Goal: Transaction & Acquisition: Purchase product/service

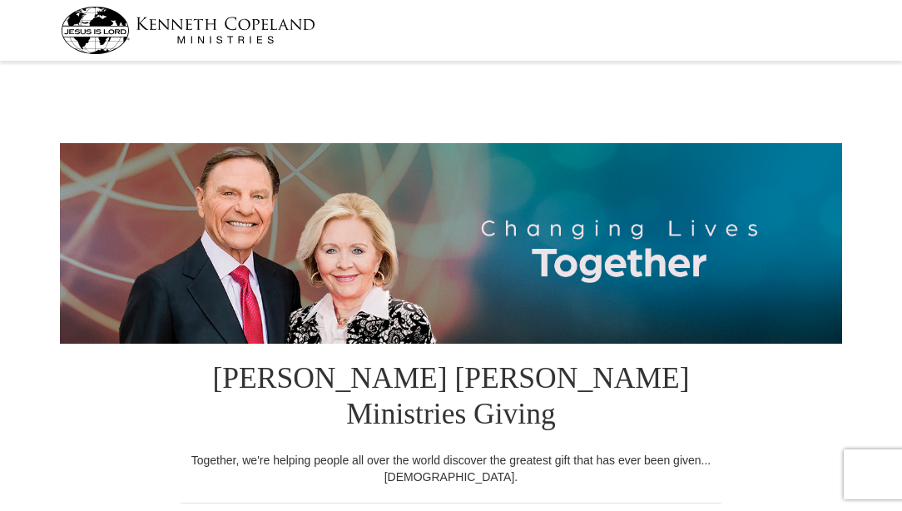
select select "TN"
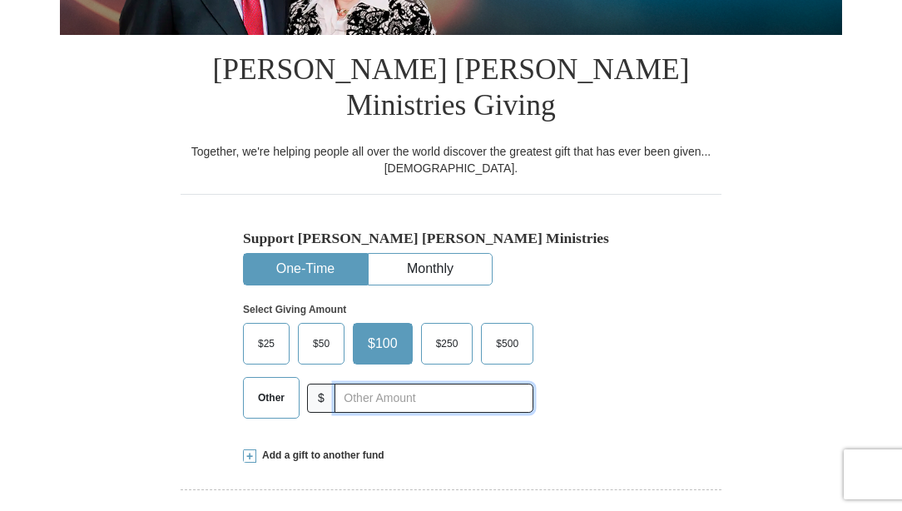
click at [351, 383] on input "text" at bounding box center [433, 397] width 199 height 29
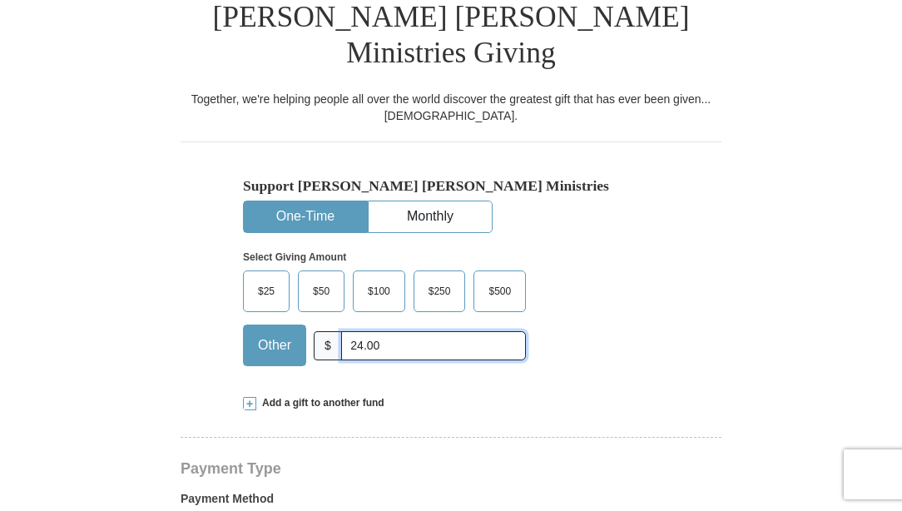
scroll to position [363, 0]
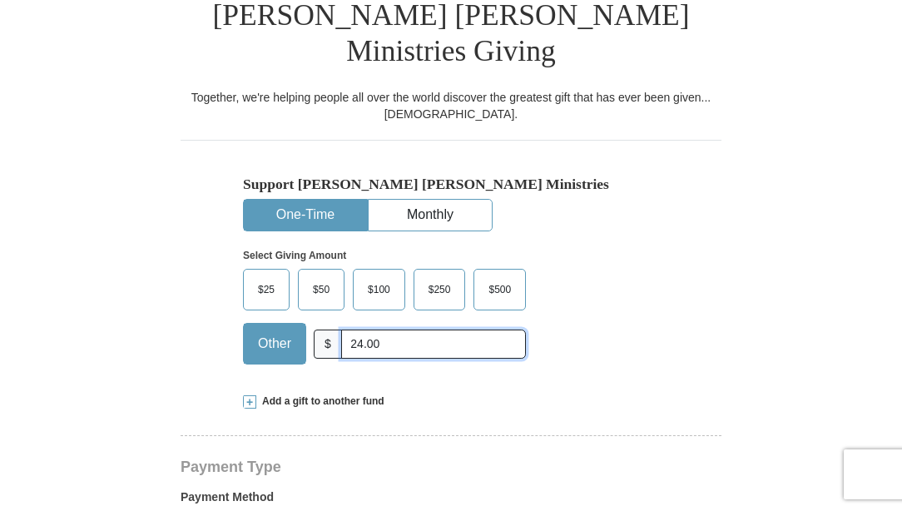
type input "24.00"
click at [252, 395] on span at bounding box center [249, 401] width 13 height 13
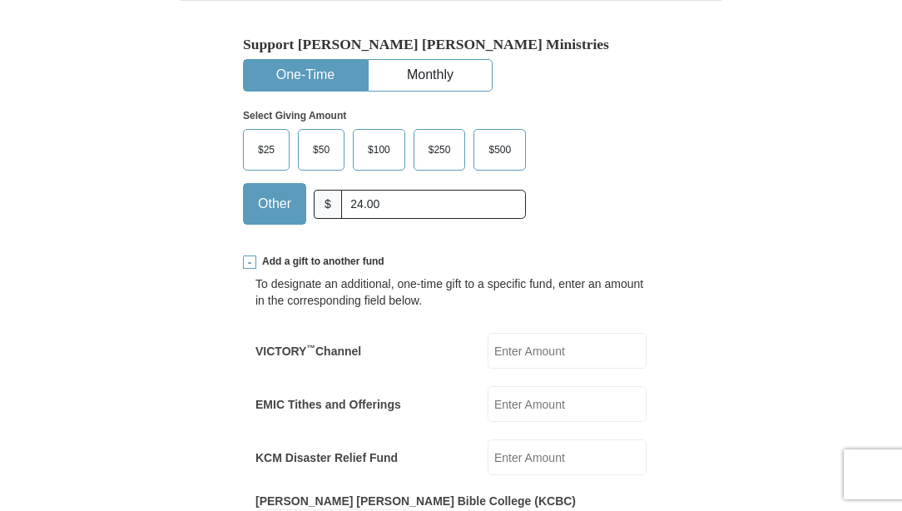
scroll to position [505, 0]
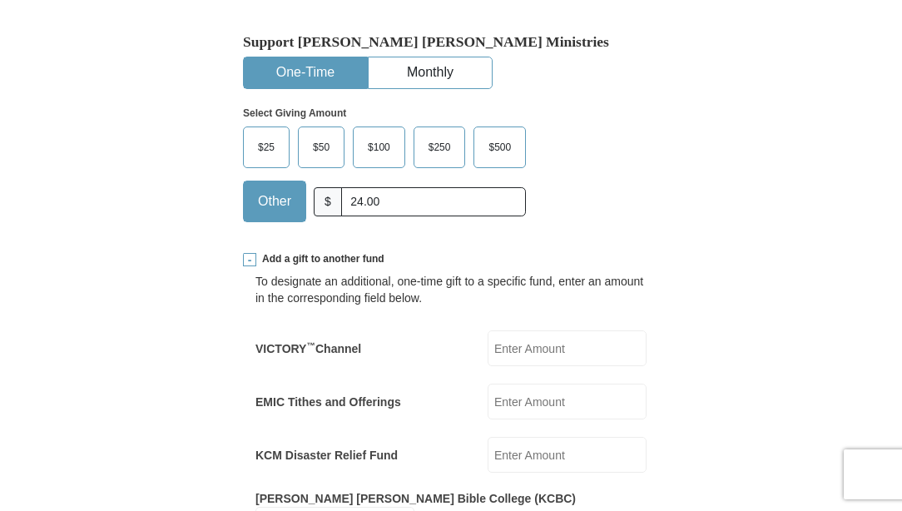
click at [487, 383] on input "EMIC Tithes and Offerings" at bounding box center [566, 401] width 159 height 36
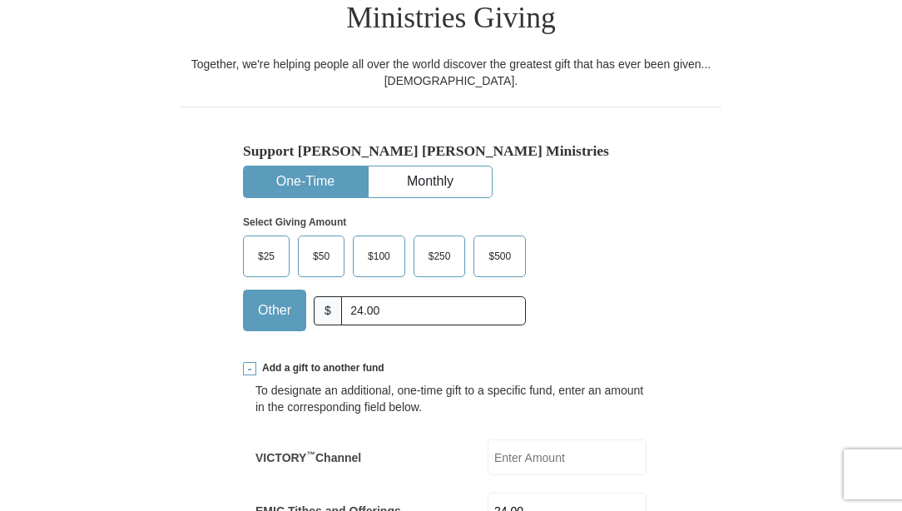
scroll to position [398, 0]
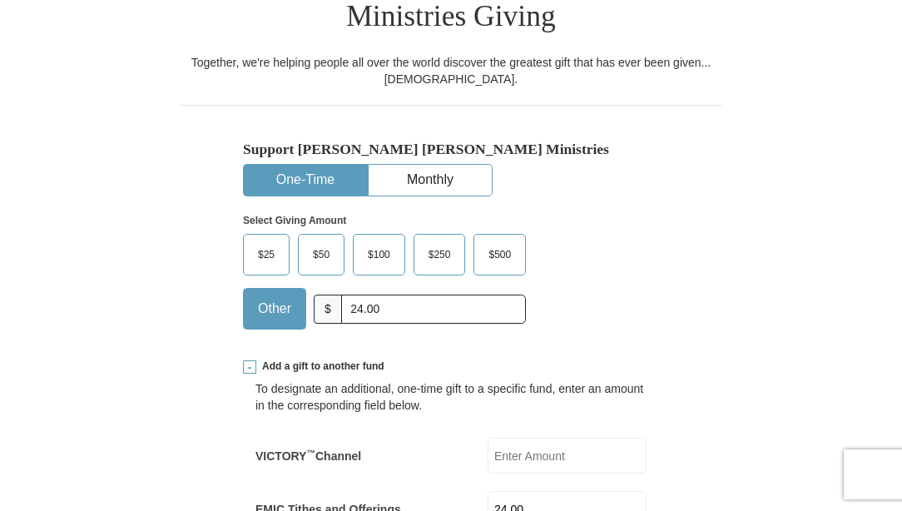
type input "24.00"
click at [297, 165] on button "One-Time" at bounding box center [305, 180] width 123 height 31
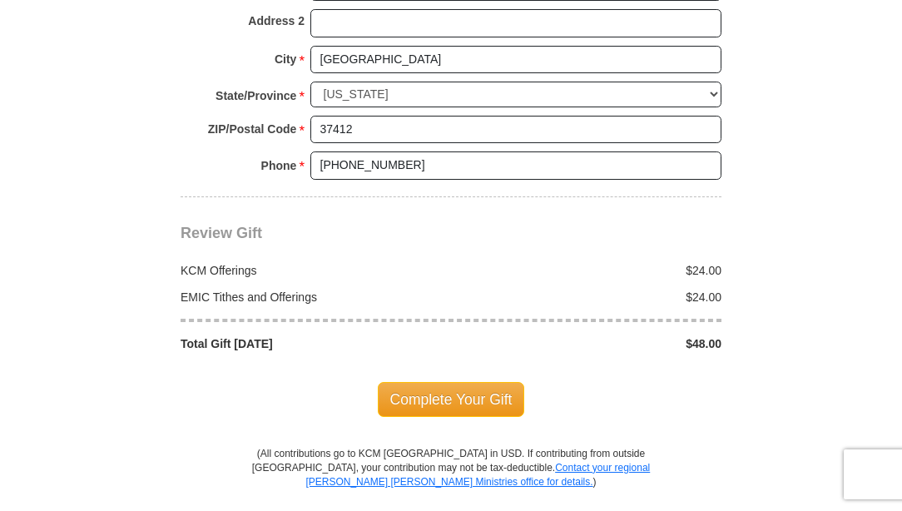
scroll to position [1669, 0]
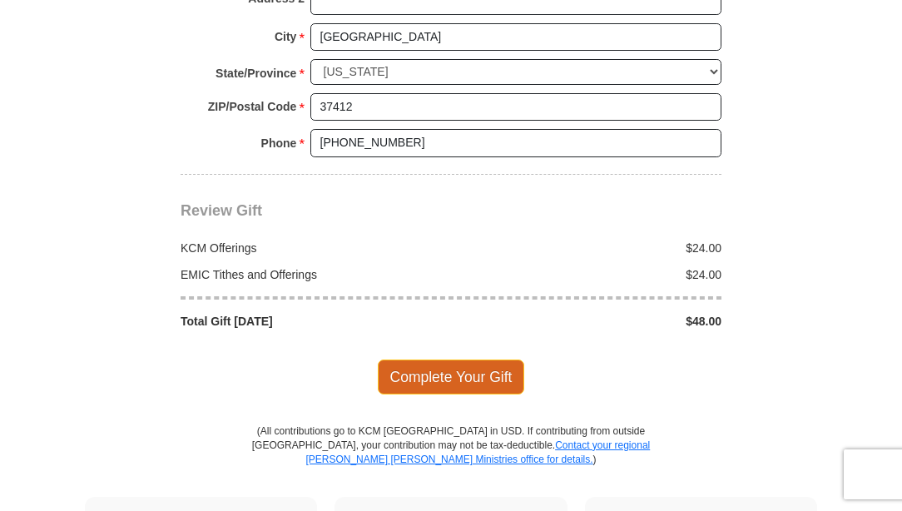
click at [500, 359] on span "Complete Your Gift" at bounding box center [451, 376] width 147 height 35
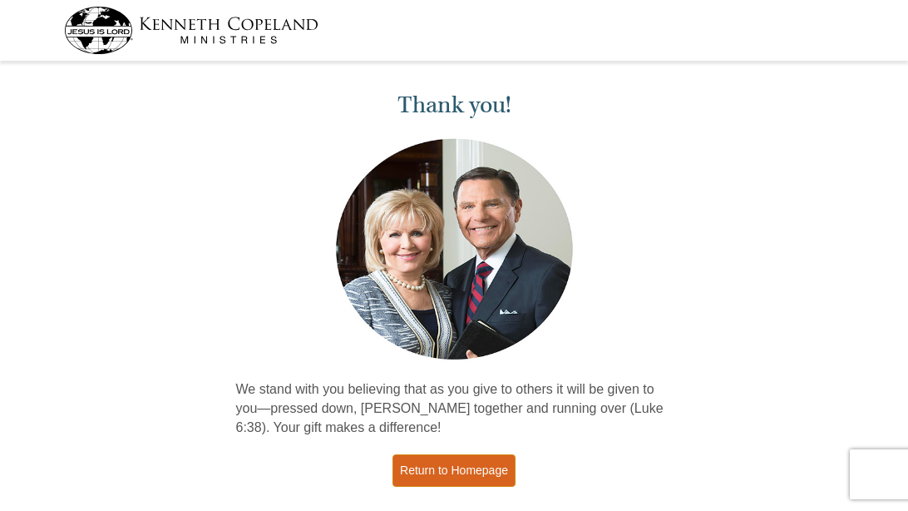
click at [453, 467] on link "Return to Homepage" at bounding box center [454, 470] width 123 height 32
